Goal: Transaction & Acquisition: Purchase product/service

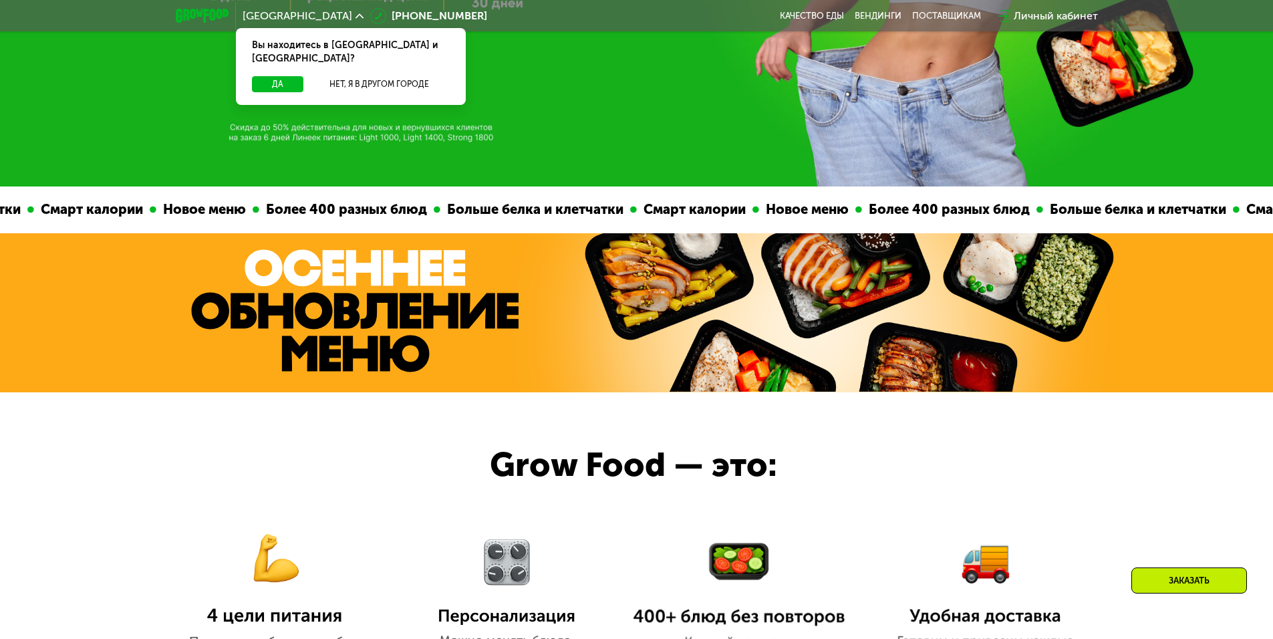
scroll to position [535, 0]
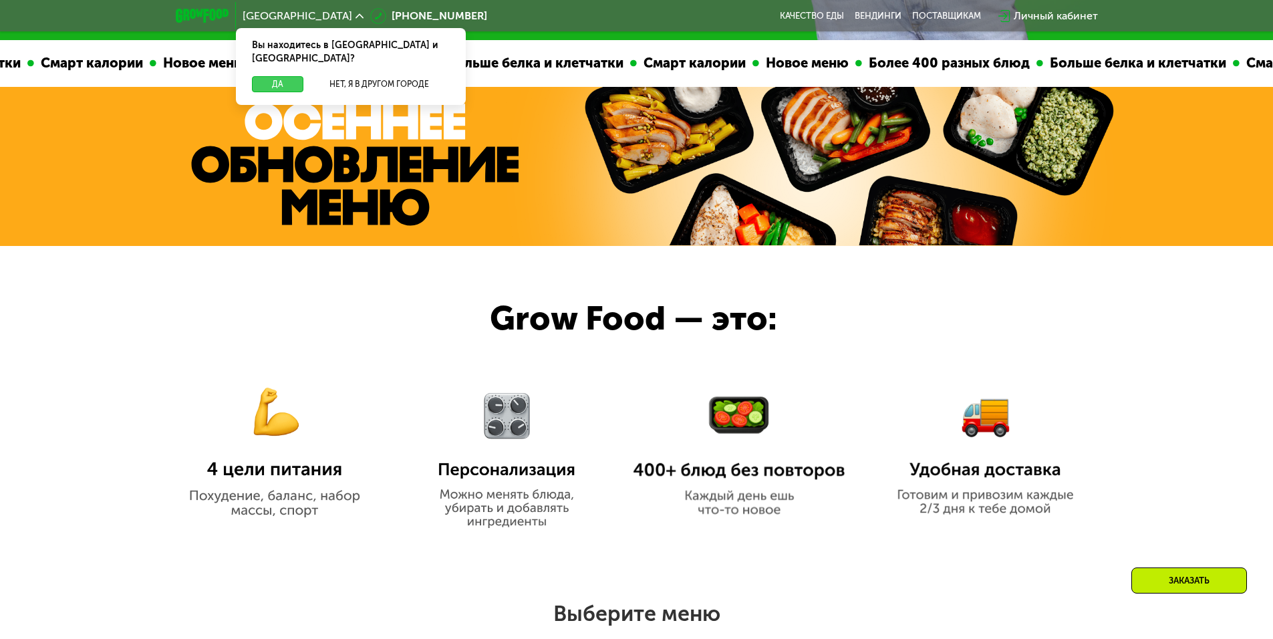
click at [281, 76] on button "Да" at bounding box center [277, 84] width 51 height 16
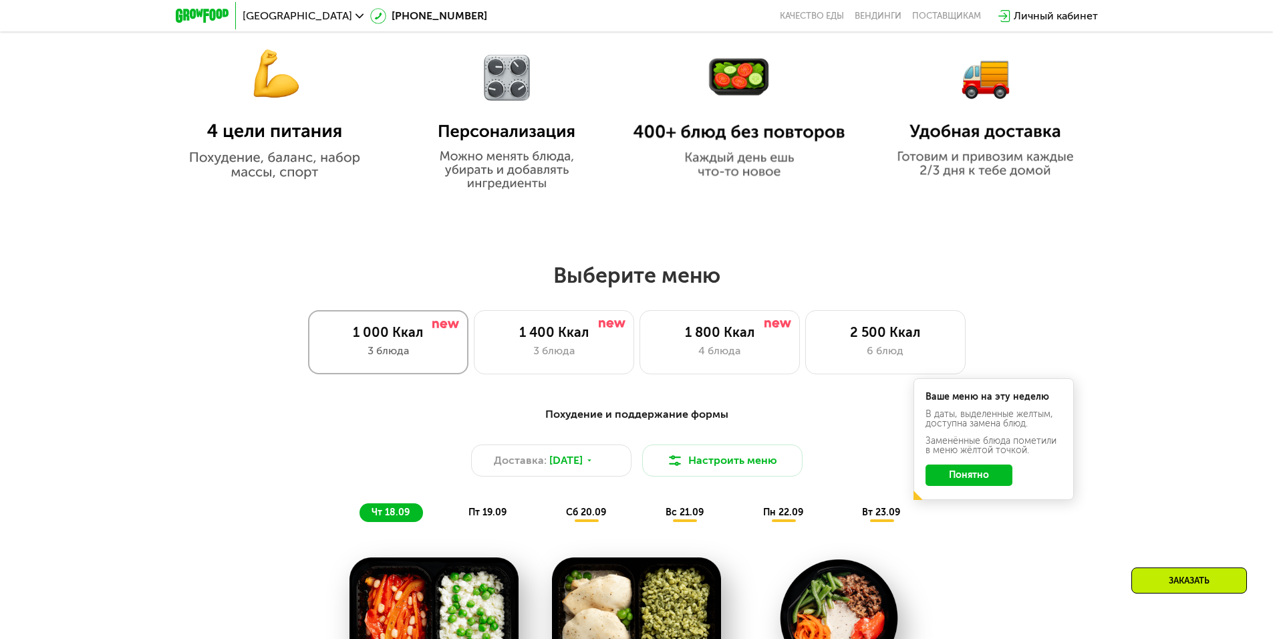
scroll to position [1069, 0]
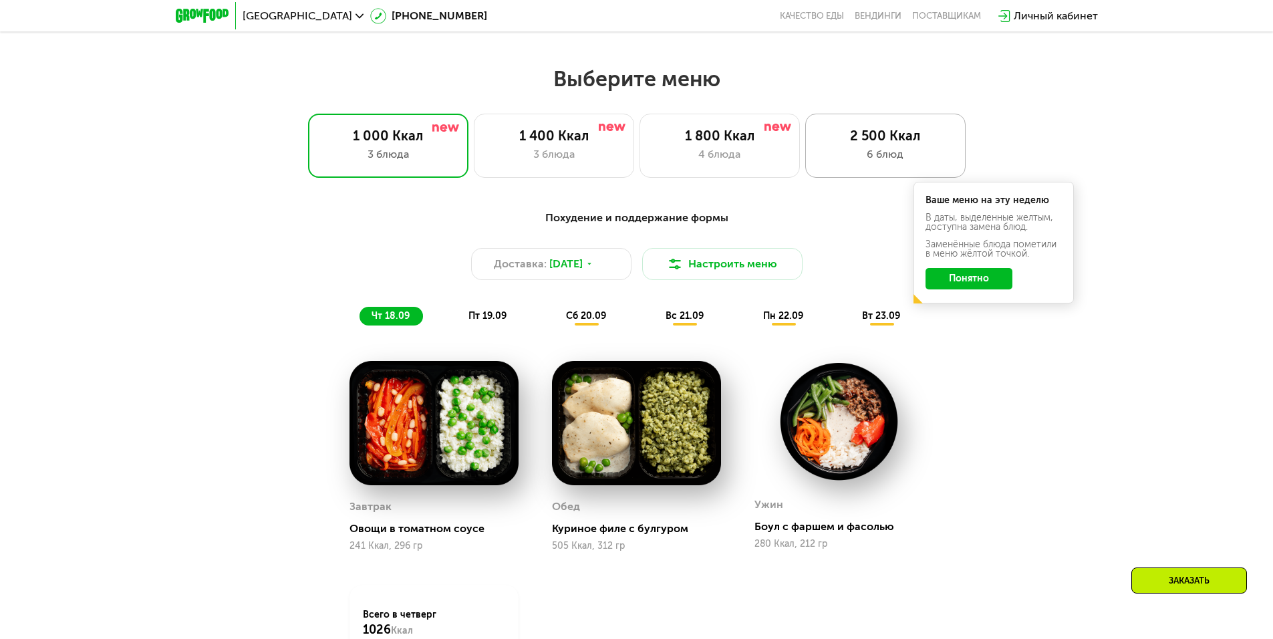
click at [871, 162] on div "6 блюд" at bounding box center [885, 154] width 132 height 16
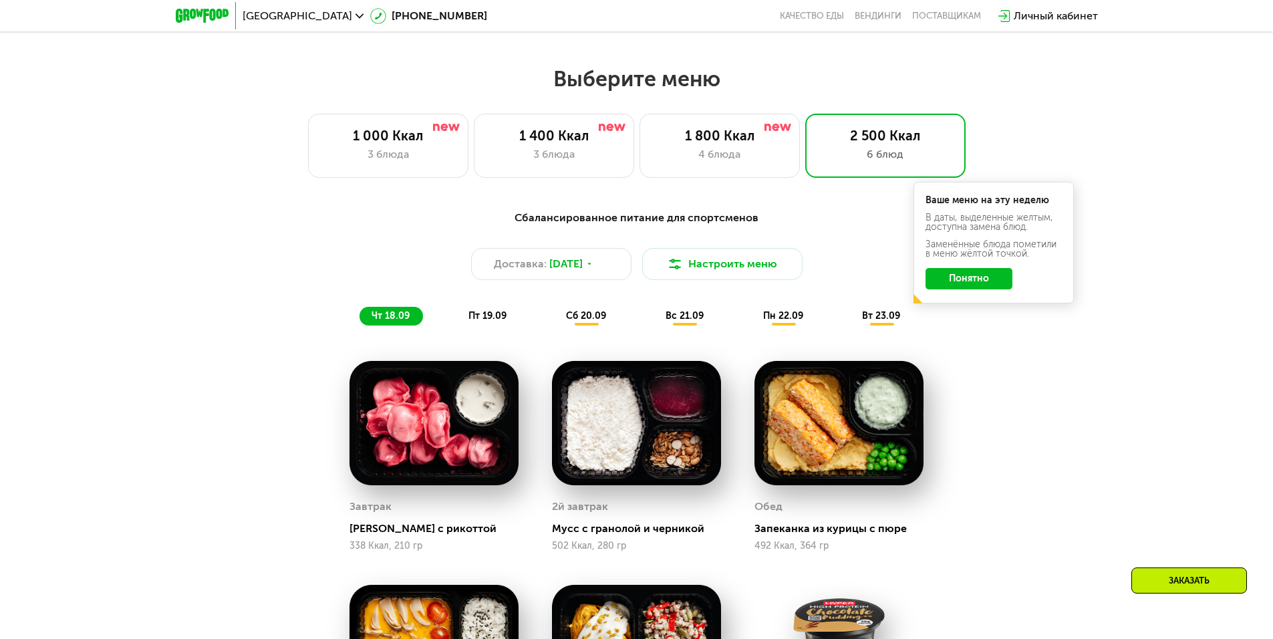
click at [958, 287] on button "Понятно" at bounding box center [969, 278] width 87 height 21
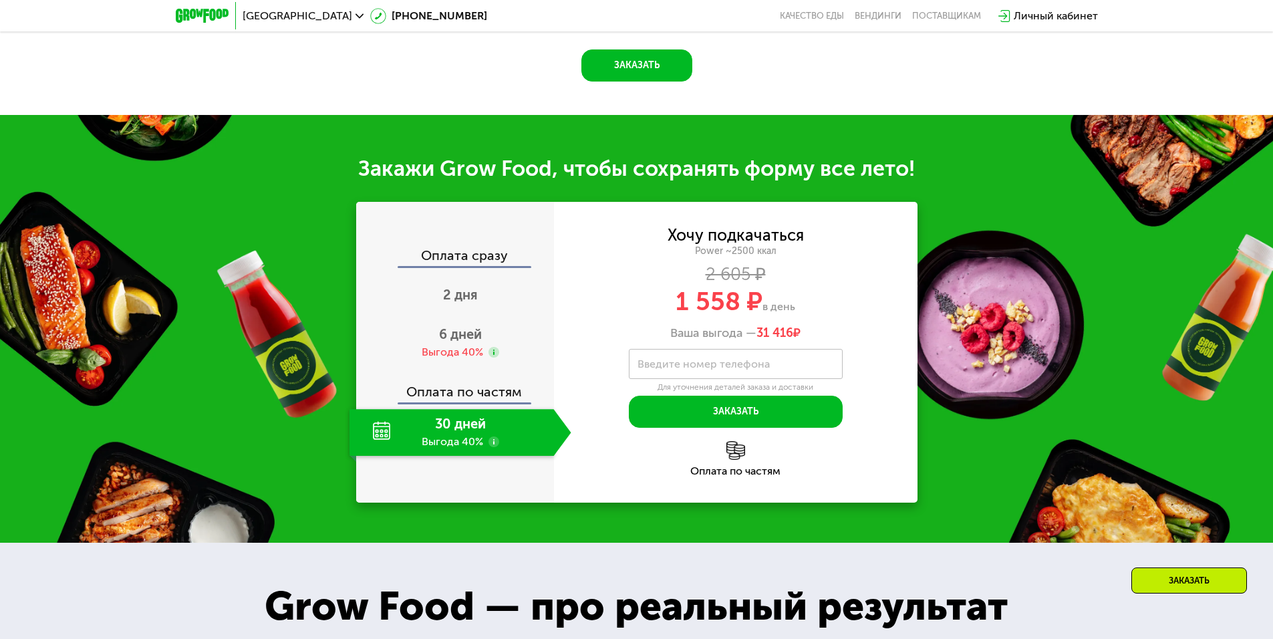
scroll to position [2005, 0]
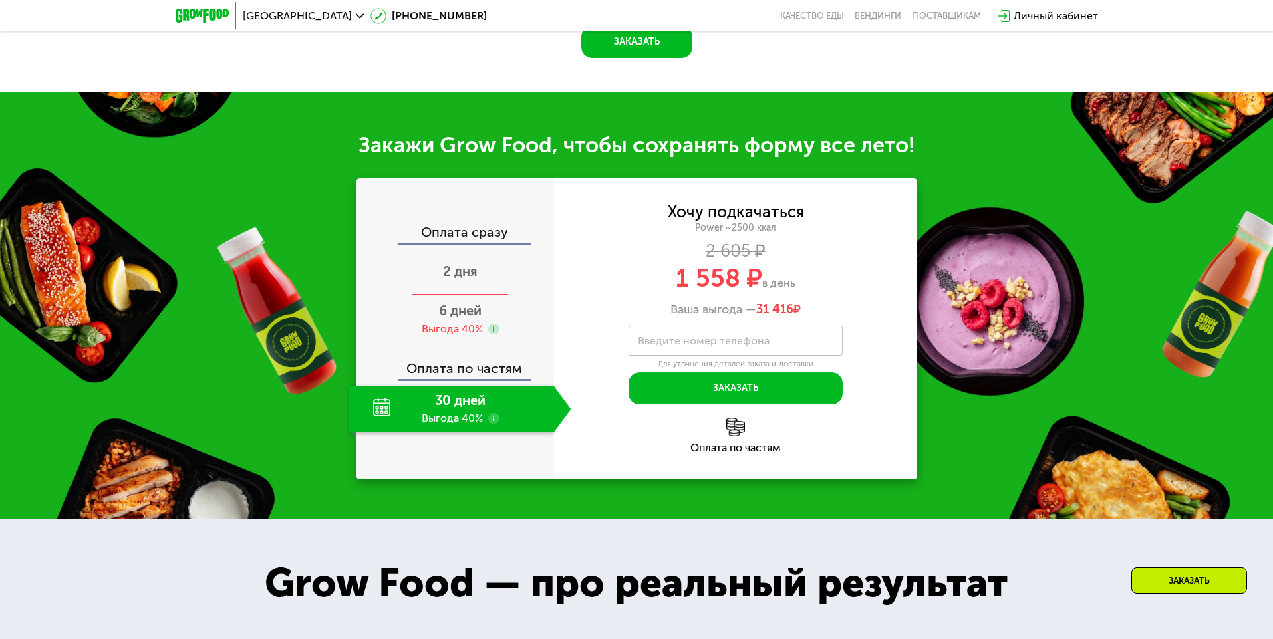
click at [484, 290] on div "2 дня" at bounding box center [461, 272] width 222 height 47
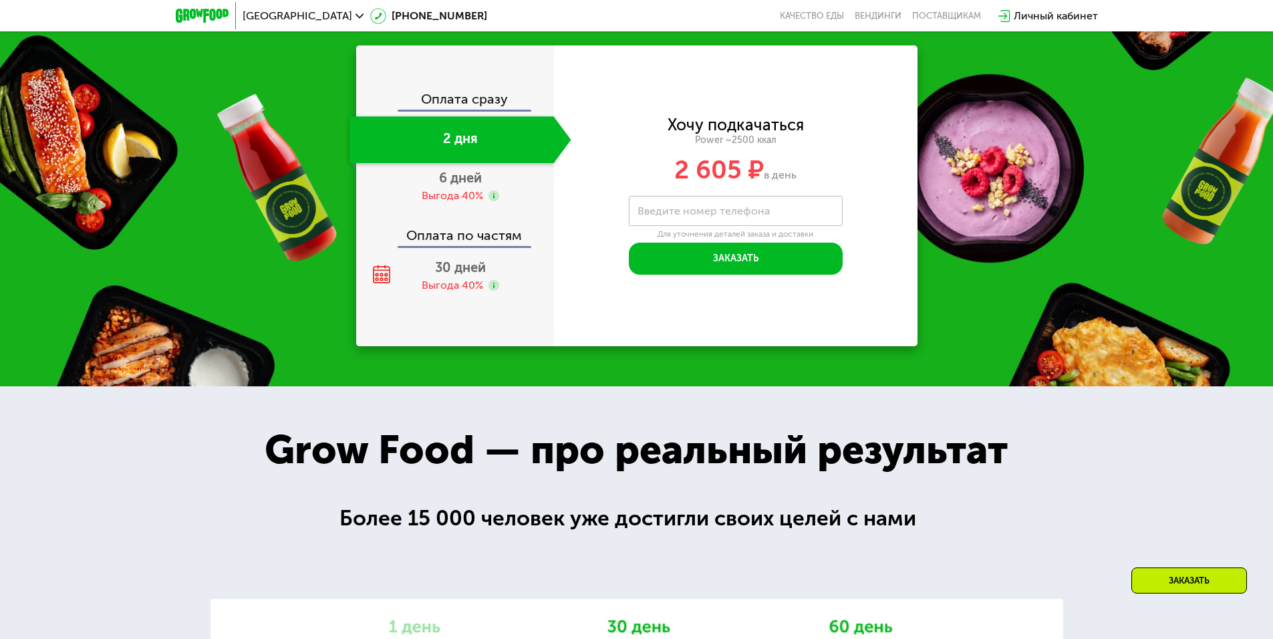
scroll to position [2139, 0]
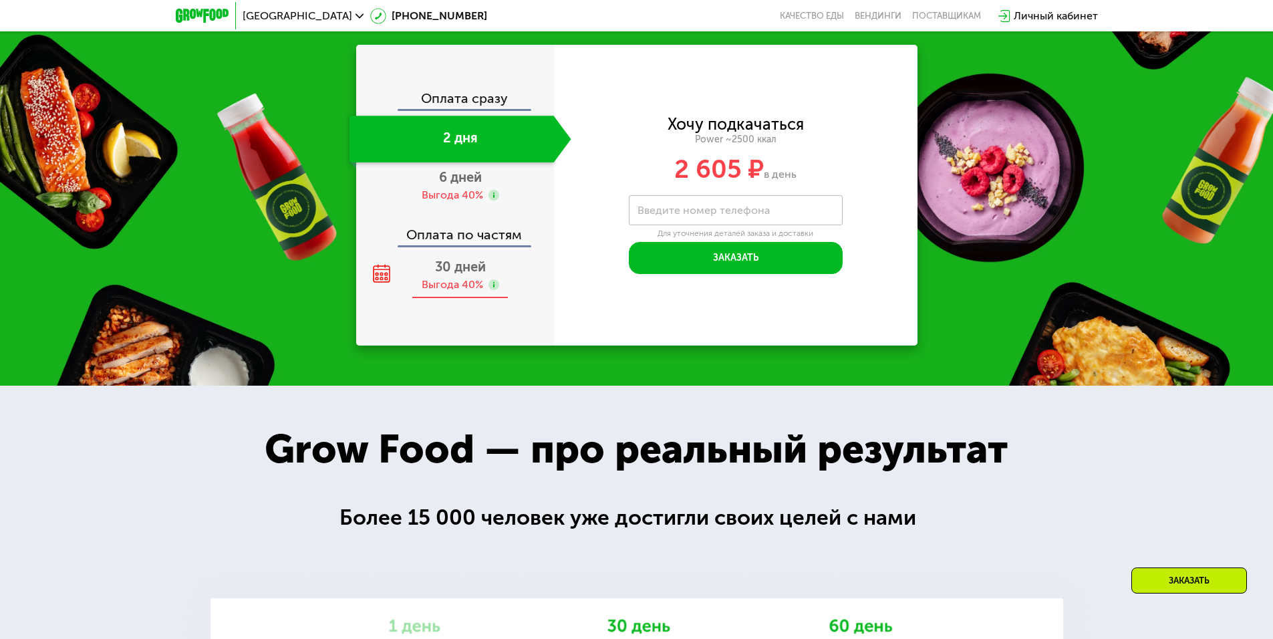
click at [468, 292] on div "Выгода 40%" at bounding box center [452, 284] width 61 height 15
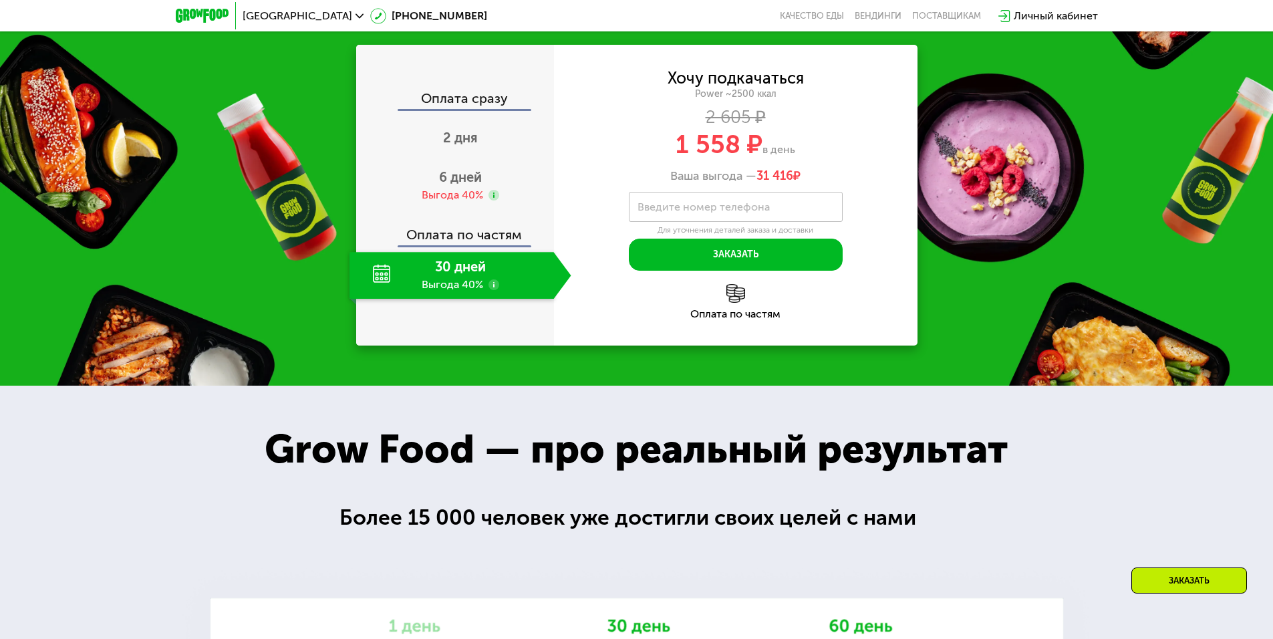
click at [460, 279] on div "30 дней Выгода 40%" at bounding box center [452, 275] width 205 height 47
click at [454, 281] on div "30 дней Выгода 40%" at bounding box center [452, 275] width 205 height 47
click at [499, 283] on icon at bounding box center [494, 284] width 11 height 11
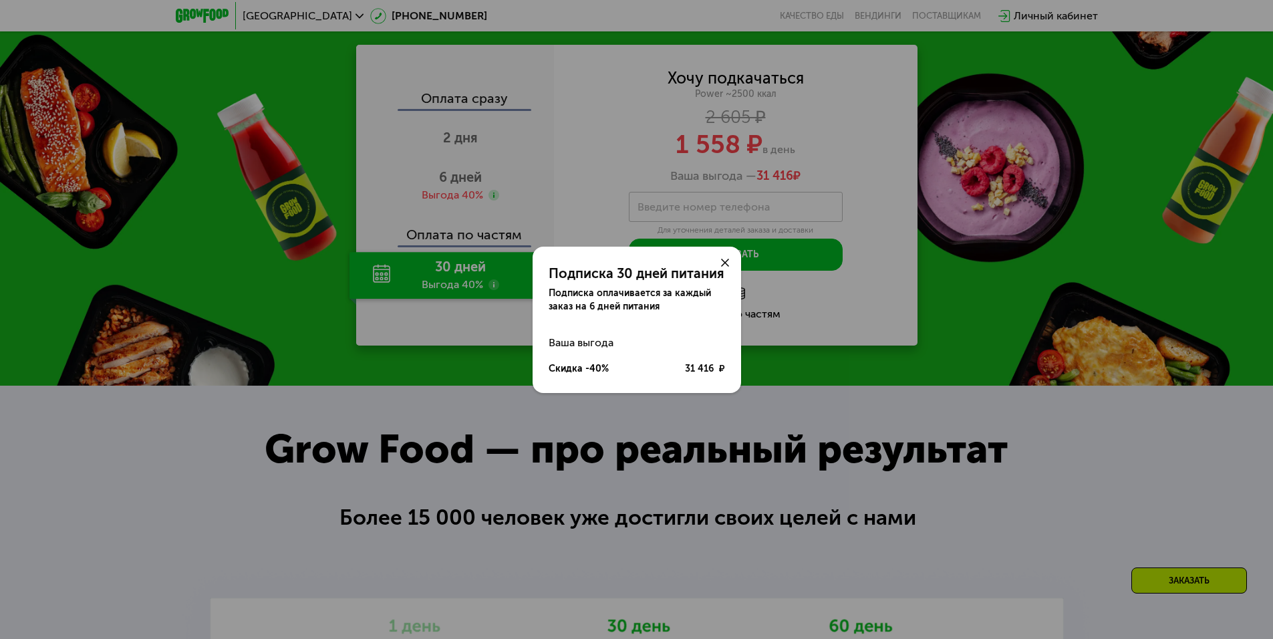
click at [726, 262] on use at bounding box center [725, 263] width 8 height 8
